Goal: Navigation & Orientation: Understand site structure

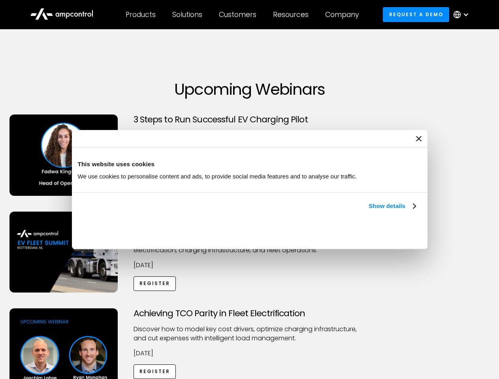
click at [368, 211] on link "Show details" at bounding box center [391, 205] width 47 height 9
click at [0, 0] on div "Necessary cookies help make a website usable by enabling basic functions like p…" at bounding box center [0, 0] width 0 height 0
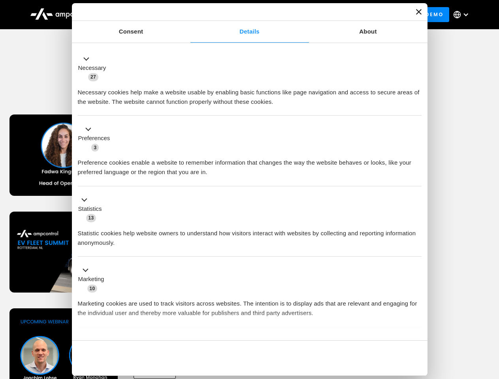
click at [490, 318] on div "Achieving TCO Parity in Fleet Electrification Discover how to model key cost dr…" at bounding box center [250, 370] width 496 height 124
click at [243, 15] on div "Customers" at bounding box center [238, 14] width 38 height 9
click at [140, 15] on div "Products" at bounding box center [141, 14] width 30 height 9
click at [188, 15] on div "Solutions" at bounding box center [187, 14] width 30 height 9
click at [239, 15] on div "Customers" at bounding box center [238, 14] width 38 height 9
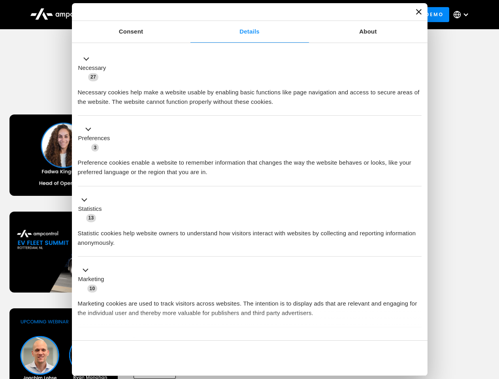
click at [292, 15] on div "Resources" at bounding box center [291, 14] width 36 height 9
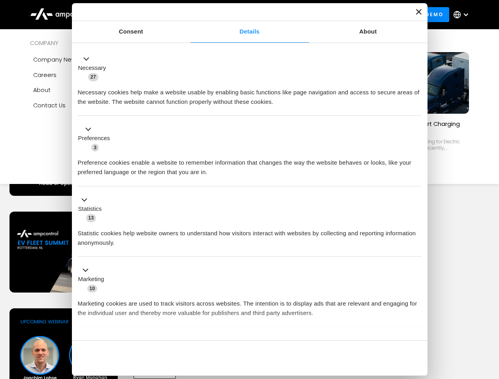
click at [344, 15] on div "Company" at bounding box center [342, 14] width 34 height 9
click at [463, 15] on div at bounding box center [465, 14] width 6 height 6
